Goal: Information Seeking & Learning: Check status

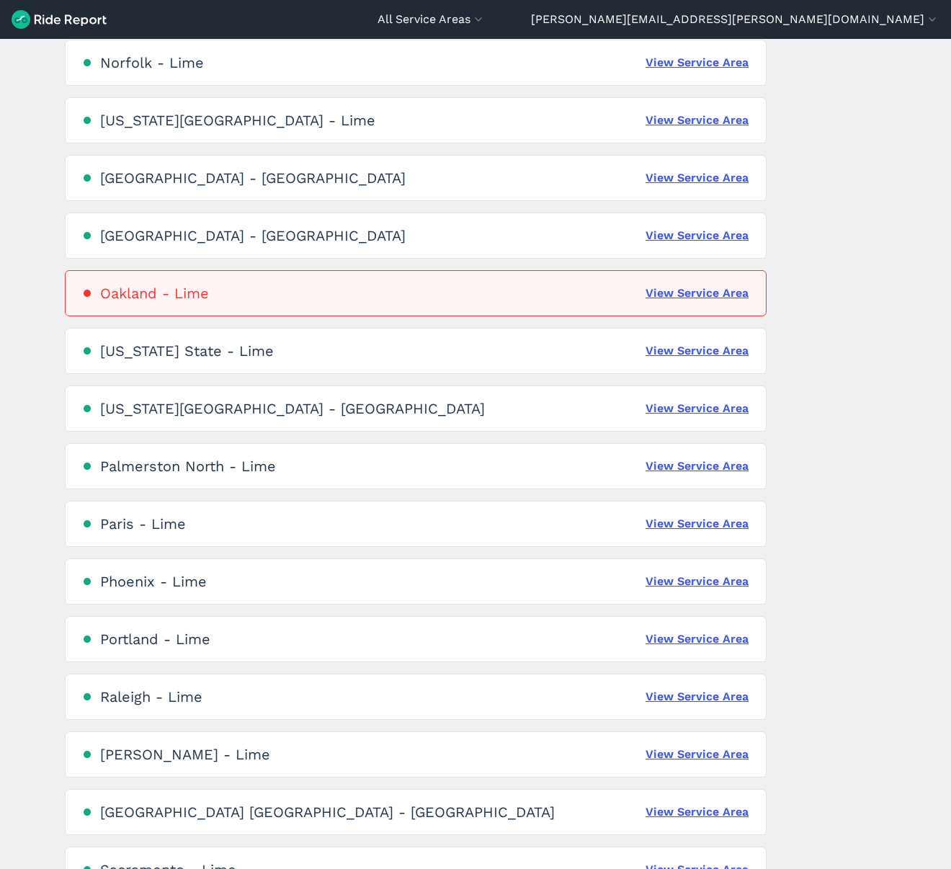
scroll to position [2072, 0]
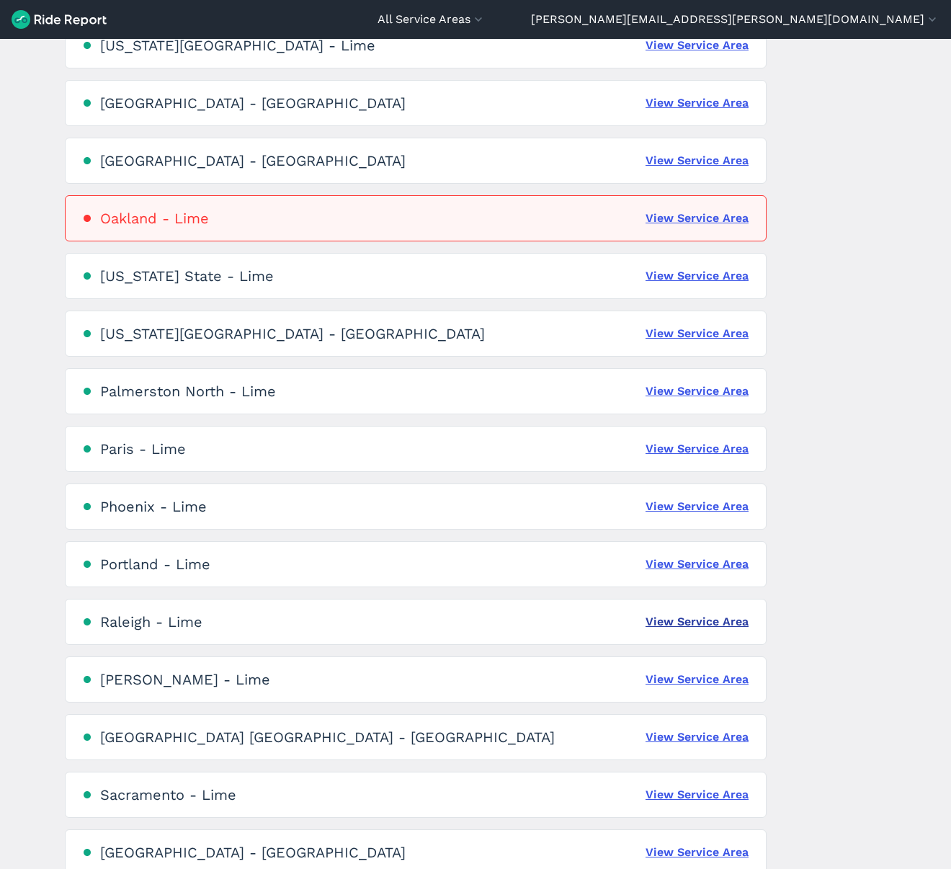
click at [715, 620] on link "View Service Area" at bounding box center [697, 621] width 103 height 17
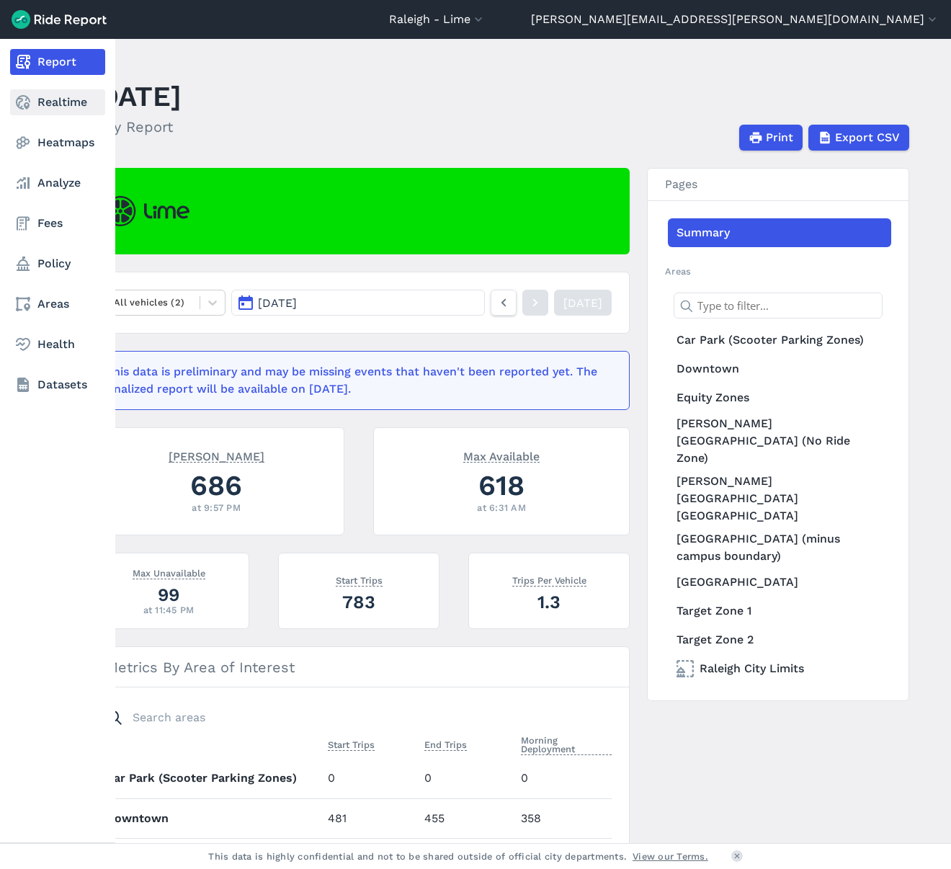
click at [53, 100] on link "Realtime" at bounding box center [57, 102] width 95 height 26
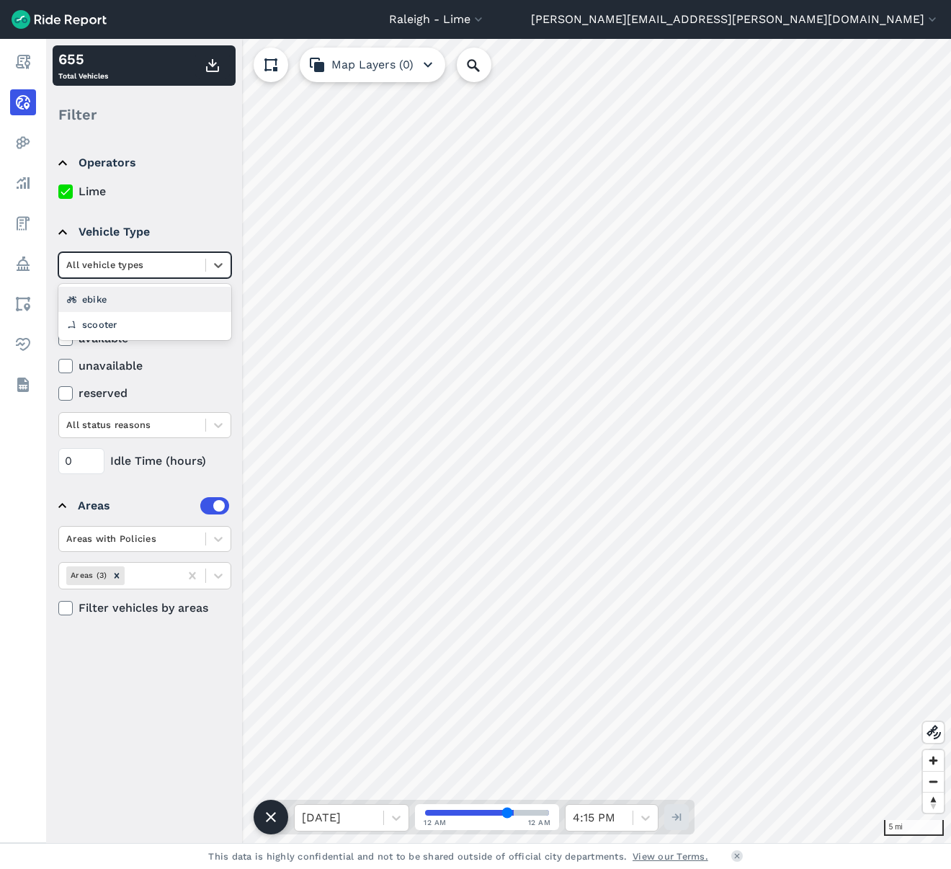
click at [135, 262] on div at bounding box center [132, 265] width 132 height 17
click at [149, 300] on div "ebike" at bounding box center [144, 299] width 173 height 25
click at [113, 337] on label "available" at bounding box center [144, 338] width 173 height 17
click at [58, 337] on input "available" at bounding box center [58, 334] width 0 height 9
click at [113, 365] on label "unavailable" at bounding box center [144, 365] width 173 height 17
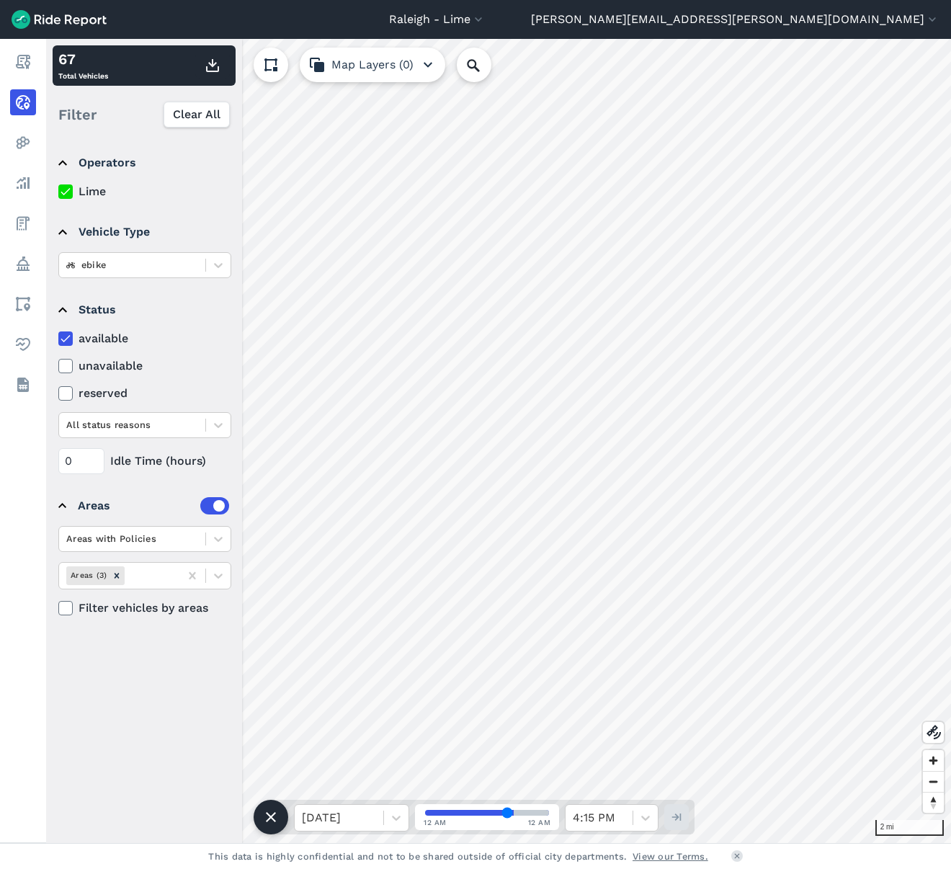
click at [58, 365] on input "unavailable" at bounding box center [58, 361] width 0 height 9
click at [112, 392] on label "reserved" at bounding box center [144, 393] width 173 height 17
click at [58, 392] on input "reserved" at bounding box center [58, 389] width 0 height 9
click at [71, 362] on icon at bounding box center [65, 366] width 13 height 14
click at [58, 362] on input "unavailable" at bounding box center [58, 361] width 0 height 9
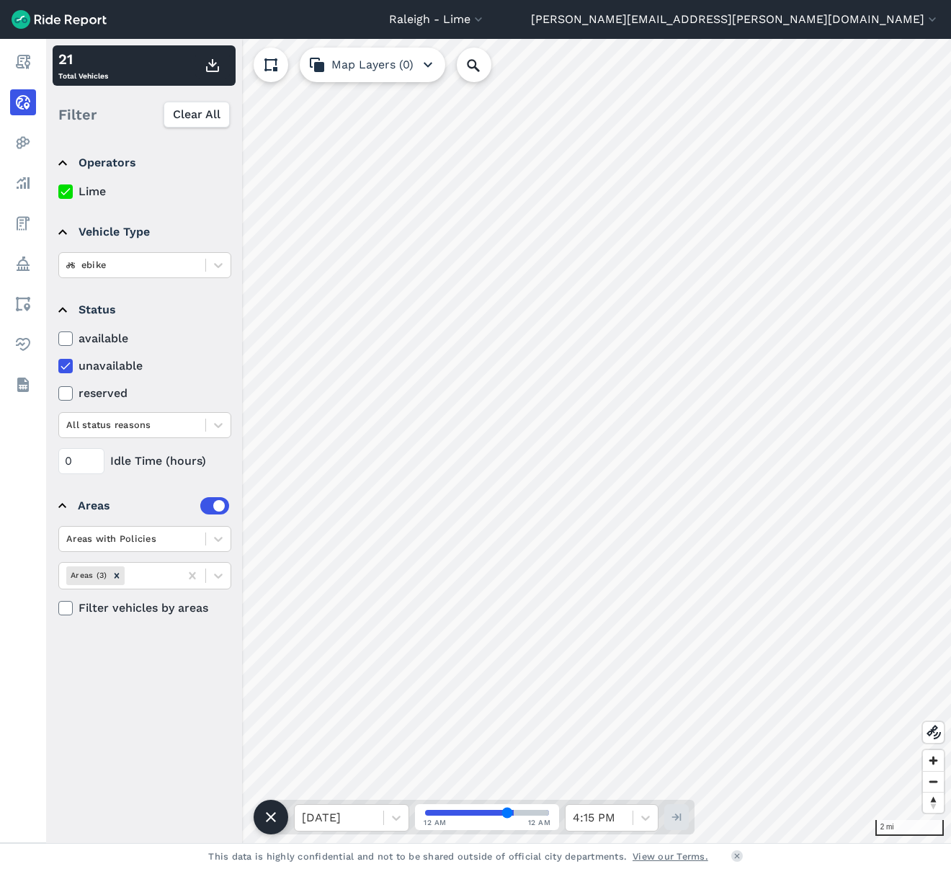
click at [70, 339] on icon at bounding box center [65, 338] width 13 height 14
click at [58, 339] on input "available" at bounding box center [58, 334] width 0 height 9
click at [71, 361] on icon at bounding box center [65, 366] width 13 height 14
click at [58, 361] on input "unavailable" at bounding box center [58, 361] width 0 height 9
click at [70, 339] on icon at bounding box center [65, 338] width 13 height 14
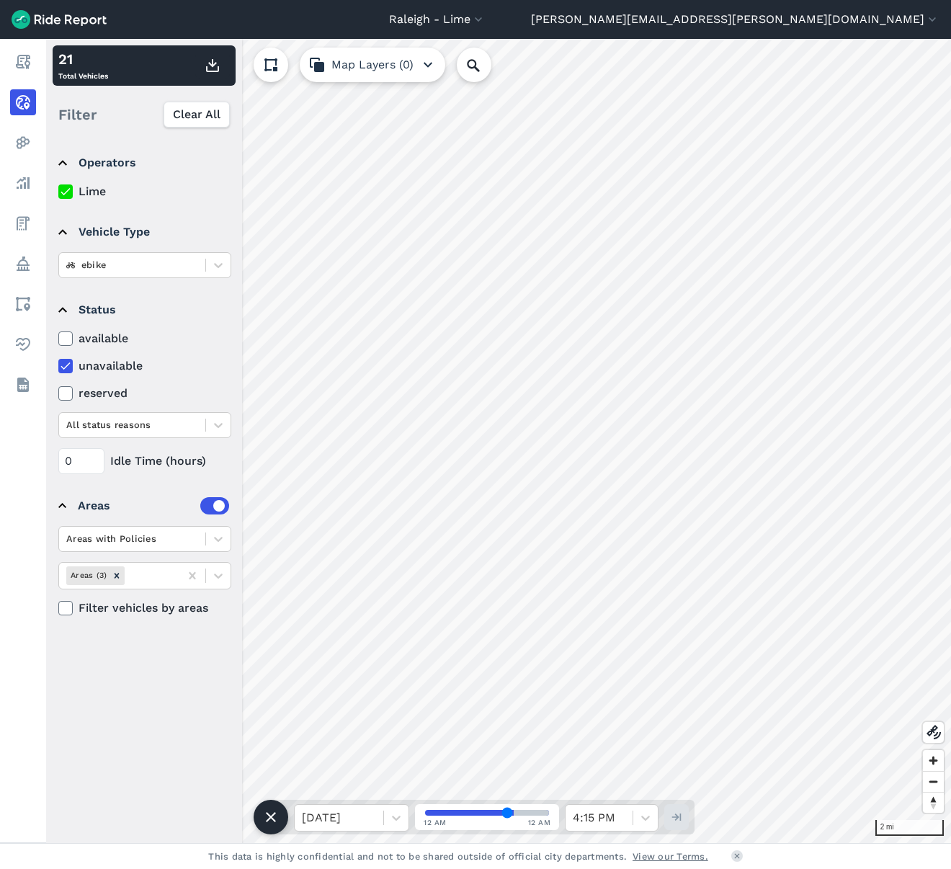
click at [58, 339] on input "available" at bounding box center [58, 334] width 0 height 9
click at [68, 370] on icon at bounding box center [65, 366] width 13 height 14
click at [58, 367] on input "unavailable" at bounding box center [58, 361] width 0 height 9
click at [73, 368] on label "unavailable" at bounding box center [144, 365] width 173 height 17
click at [58, 367] on input "unavailable" at bounding box center [58, 361] width 0 height 9
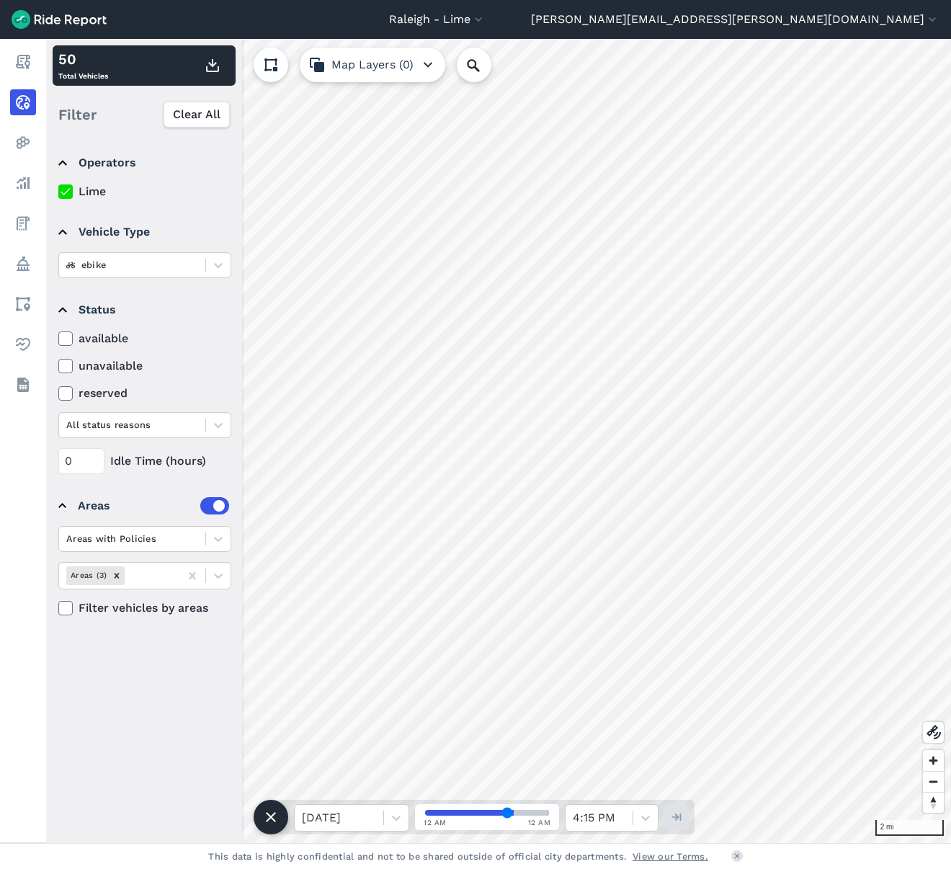
click at [64, 367] on use at bounding box center [65, 365] width 9 height 7
click at [58, 367] on input "unavailable" at bounding box center [58, 361] width 0 height 9
click at [64, 367] on use at bounding box center [65, 365] width 9 height 7
click at [58, 367] on input "unavailable" at bounding box center [58, 361] width 0 height 9
click at [200, 350] on div "available unavailable reserved All status reasons" at bounding box center [144, 384] width 173 height 108
